Goal: Information Seeking & Learning: Learn about a topic

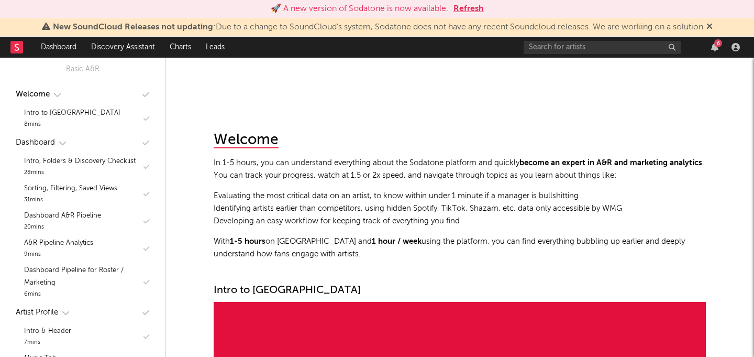
scroll to position [105, 0]
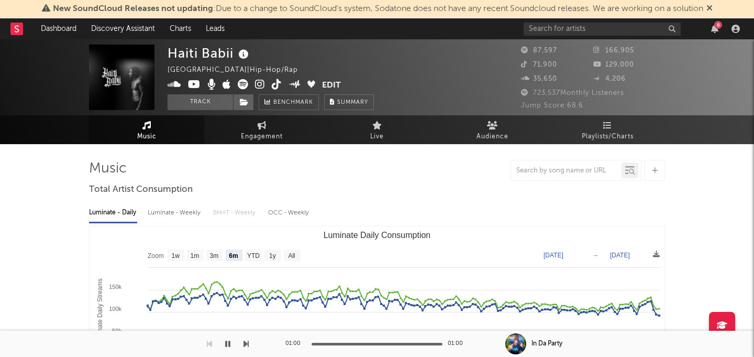
select select "6m"
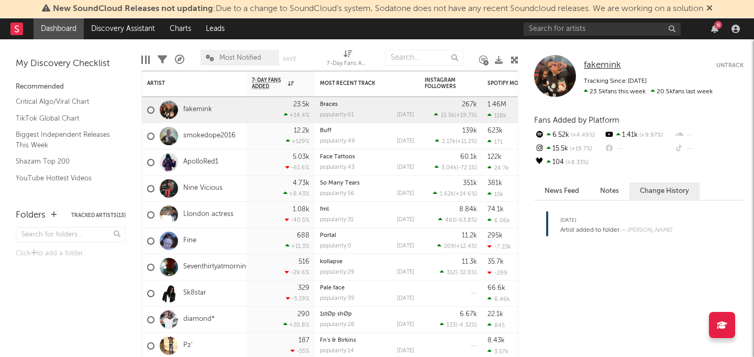
click at [598, 62] on span "fakemink" at bounding box center [602, 65] width 37 height 9
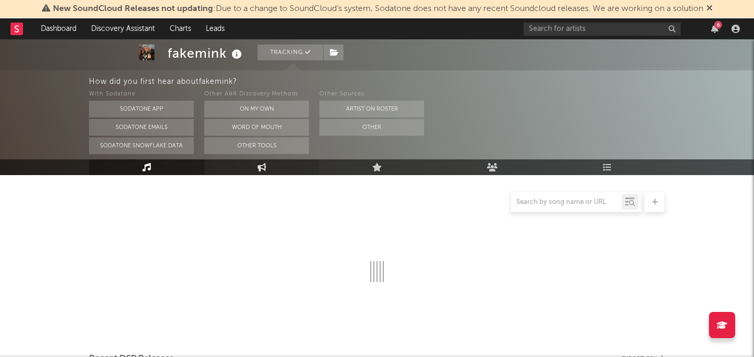
select select "6m"
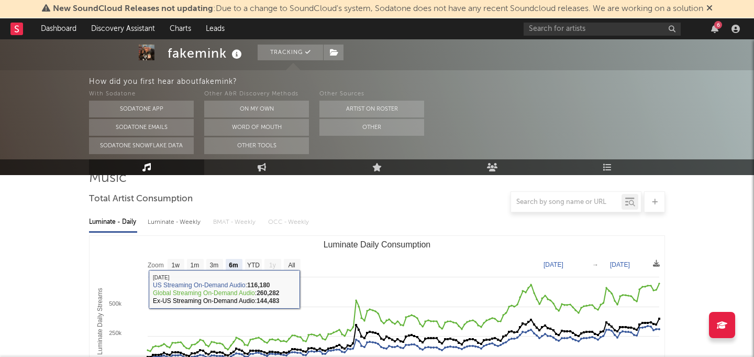
scroll to position [83, 0]
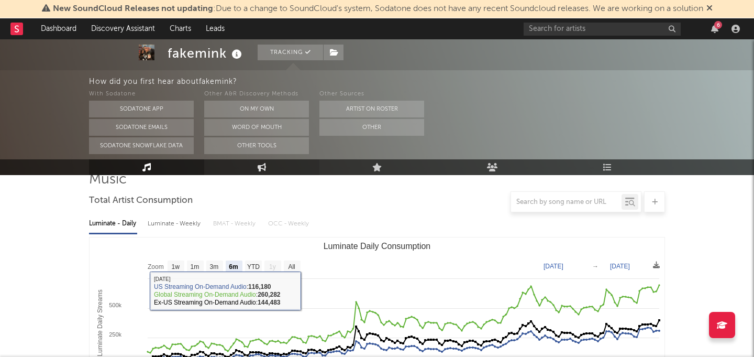
click at [248, 170] on link "Engagement" at bounding box center [261, 167] width 115 height 16
select select "1w"
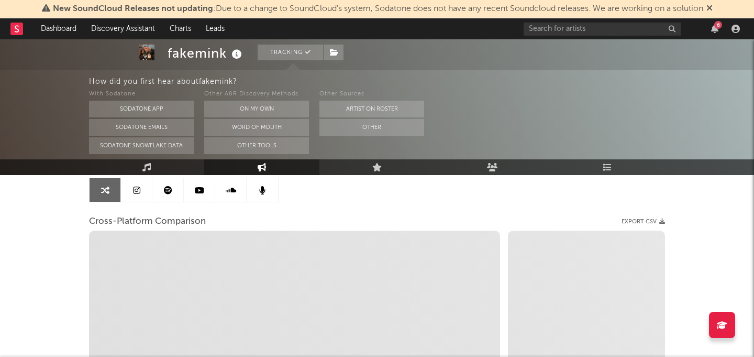
scroll to position [100, 0]
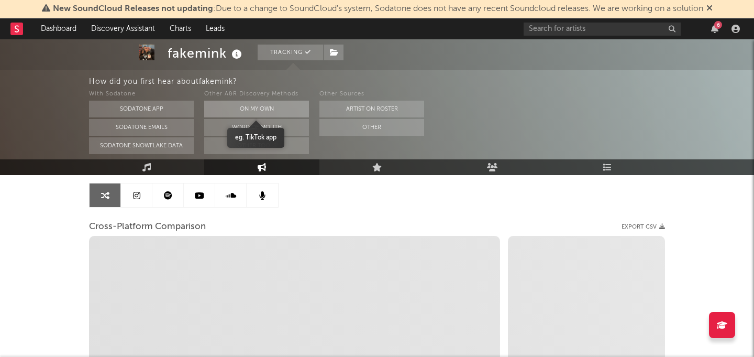
click at [240, 107] on button "On My Own" at bounding box center [256, 109] width 105 height 17
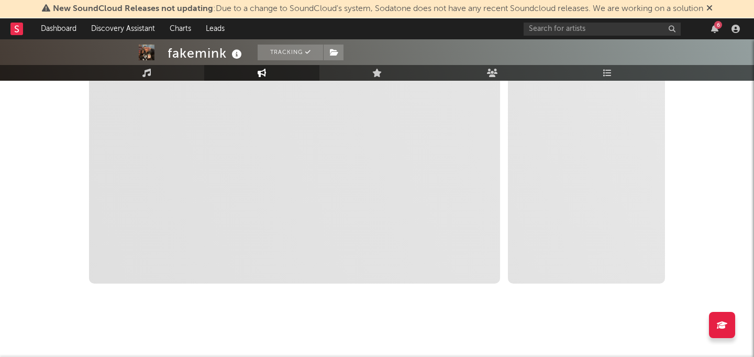
scroll to position [0, 0]
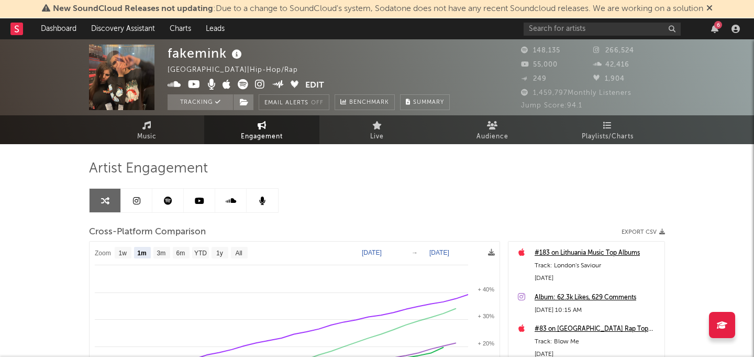
click at [266, 126] on link "Engagement" at bounding box center [261, 129] width 115 height 29
click at [238, 252] on text "All" at bounding box center [238, 252] width 7 height 7
select select "All"
type input "2020-09-28"
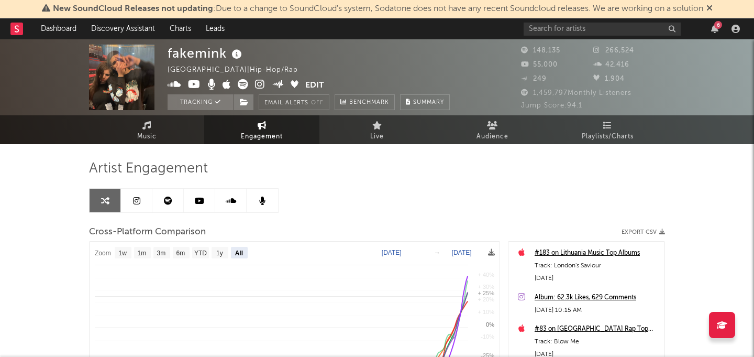
select select "All"
